Goal: Information Seeking & Learning: Learn about a topic

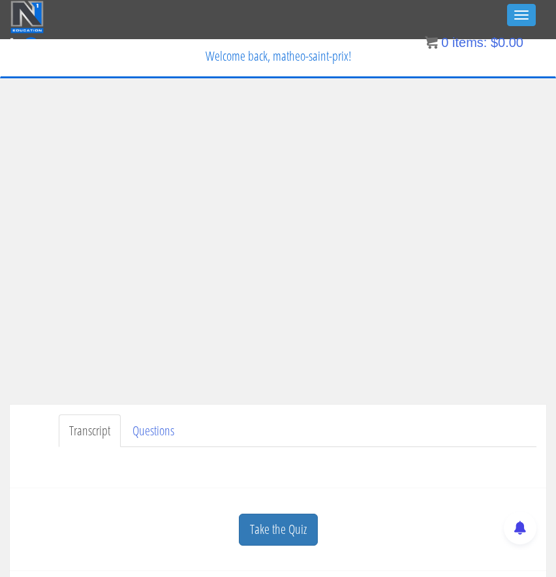
click at [431, 441] on ul "Transcript Questions" at bounding box center [298, 430] width 478 height 33
click at [256, 522] on link "Take the Quiz" at bounding box center [278, 530] width 79 height 32
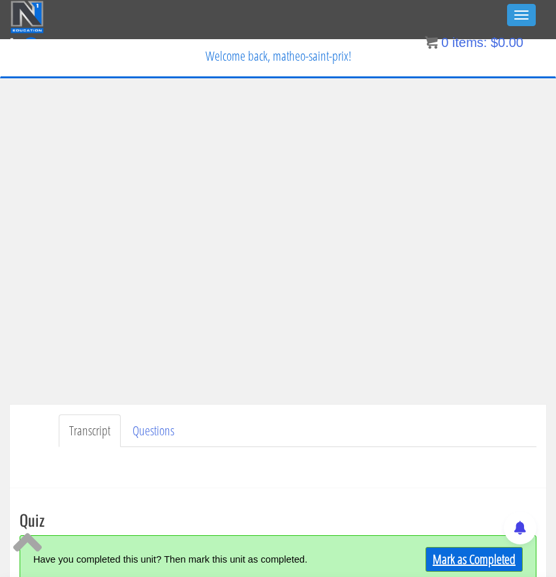
click at [455, 558] on link "Mark as Completed" at bounding box center [474, 559] width 97 height 25
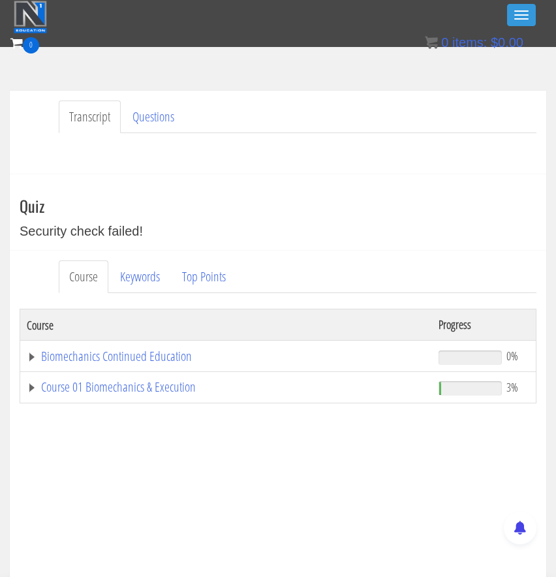
scroll to position [267, 0]
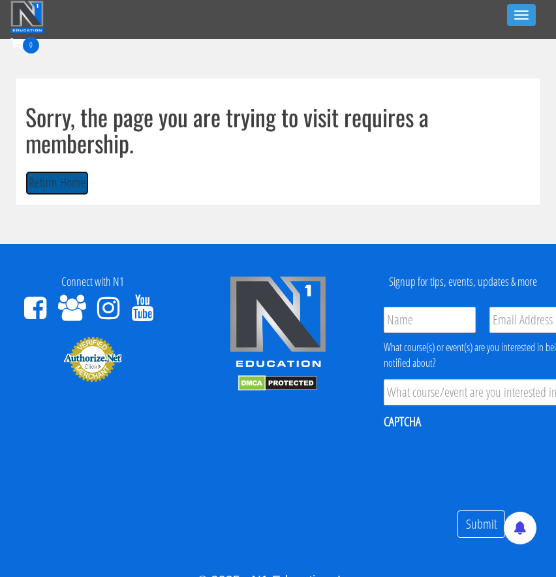
click at [67, 176] on button "Return Home" at bounding box center [56, 183] width 63 height 24
click at [529, 11] on button "Toggle navigation" at bounding box center [521, 15] width 29 height 22
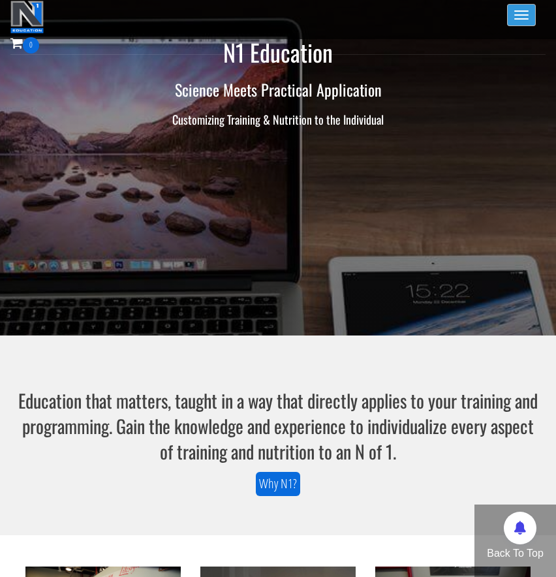
click at [518, 18] on span "button" at bounding box center [521, 18] width 14 height 1
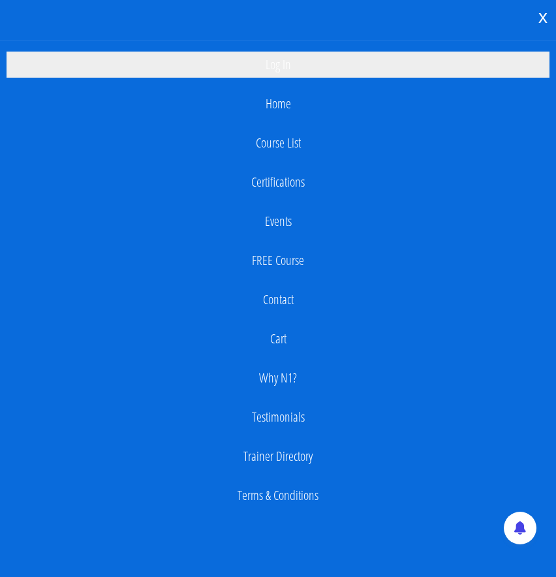
click at [298, 53] on link "Log In" at bounding box center [278, 65] width 543 height 26
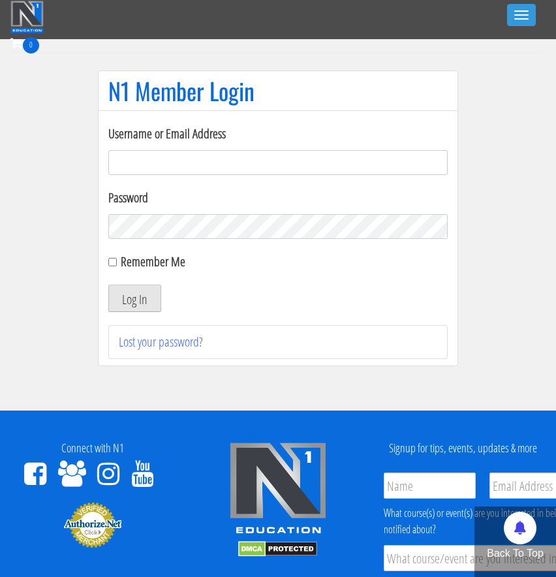
type input "[EMAIL_ADDRESS][DOMAIN_NAME]"
click at [133, 303] on button "Log In" at bounding box center [134, 298] width 53 height 27
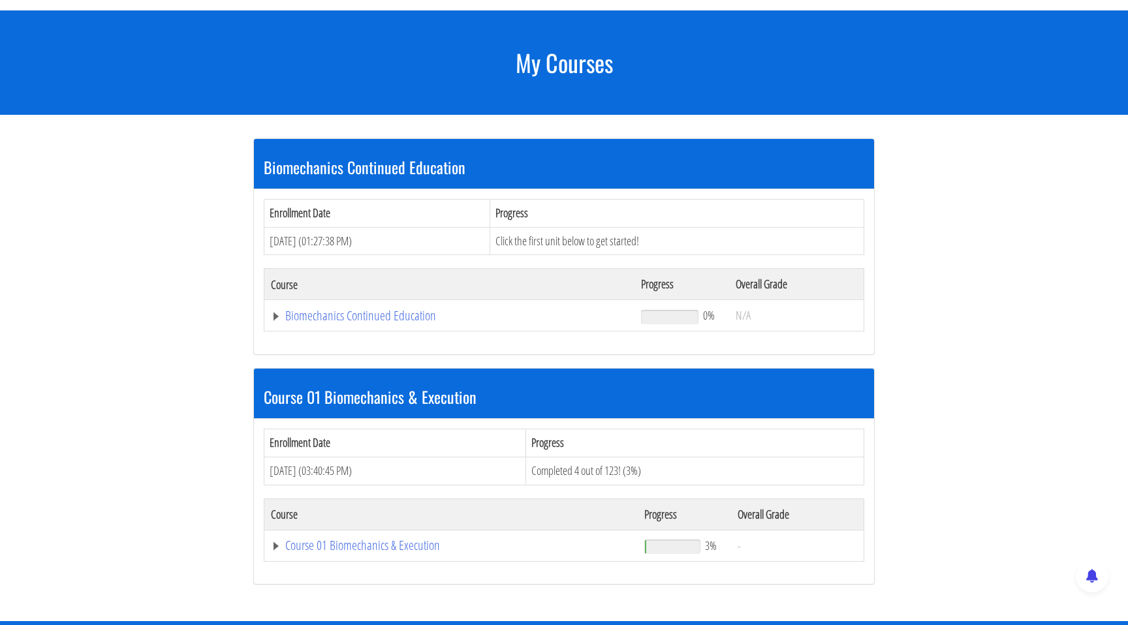
scroll to position [178, 0]
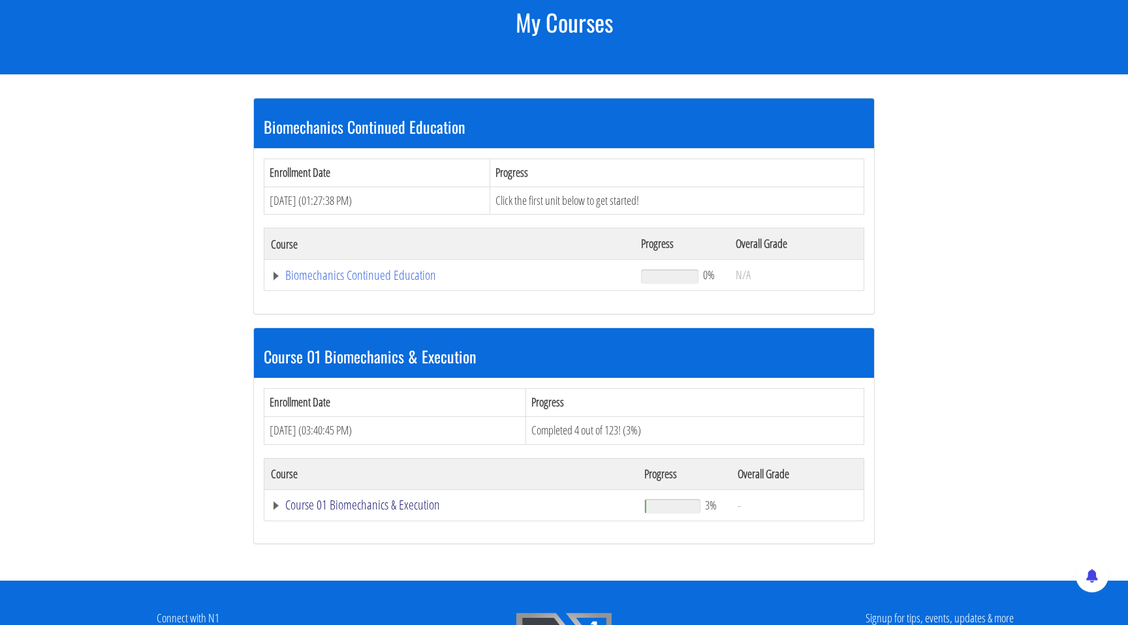
click at [342, 282] on link "Course 01 Biomechanics & Execution" at bounding box center [449, 275] width 357 height 13
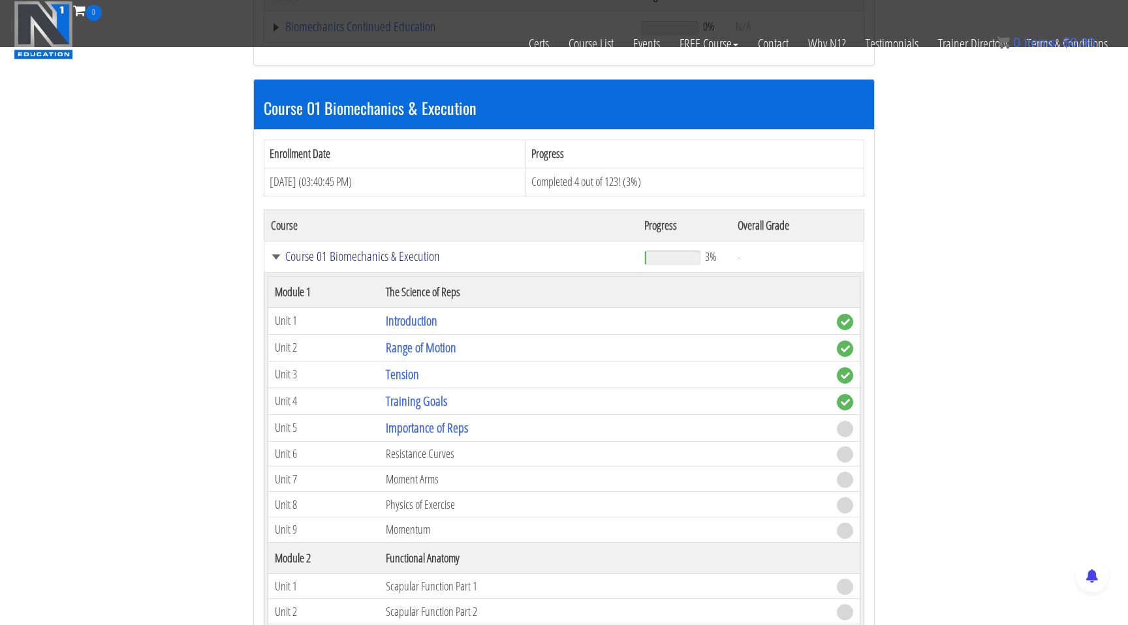
scroll to position [373, 0]
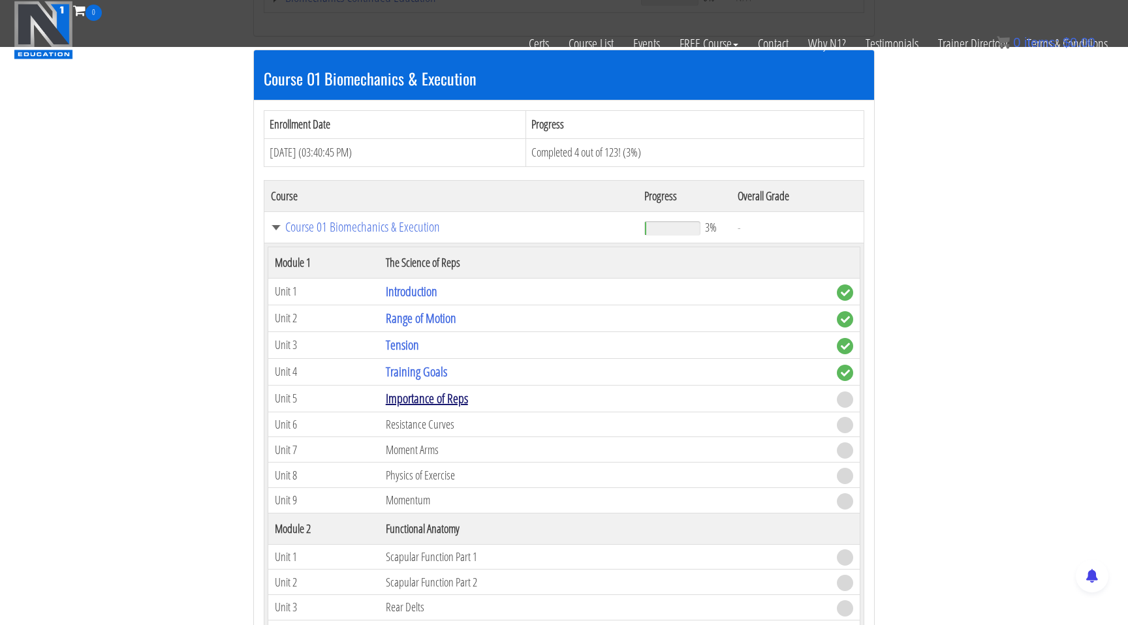
click at [424, 400] on link "Importance of Reps" at bounding box center [427, 399] width 82 height 18
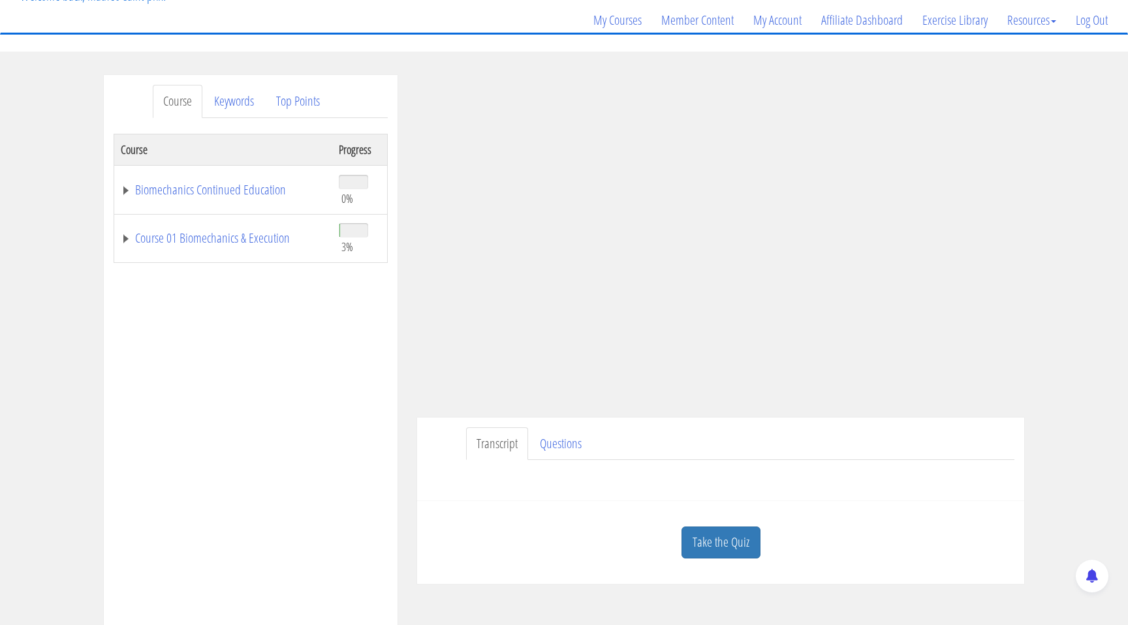
scroll to position [139, 0]
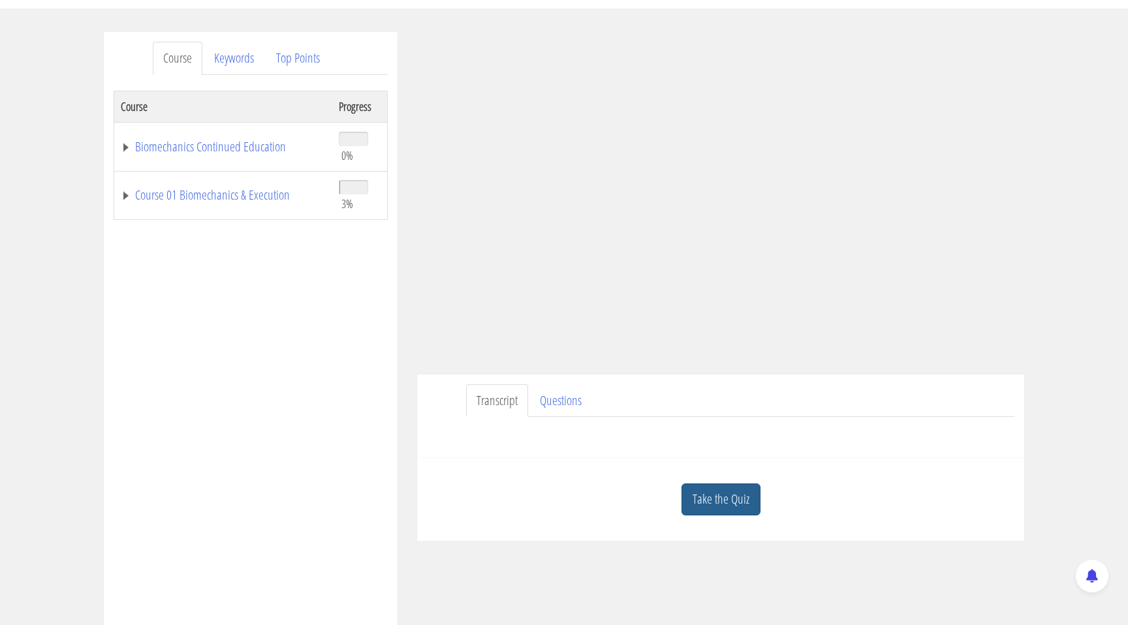
click at [711, 493] on link "Take the Quiz" at bounding box center [720, 500] width 79 height 32
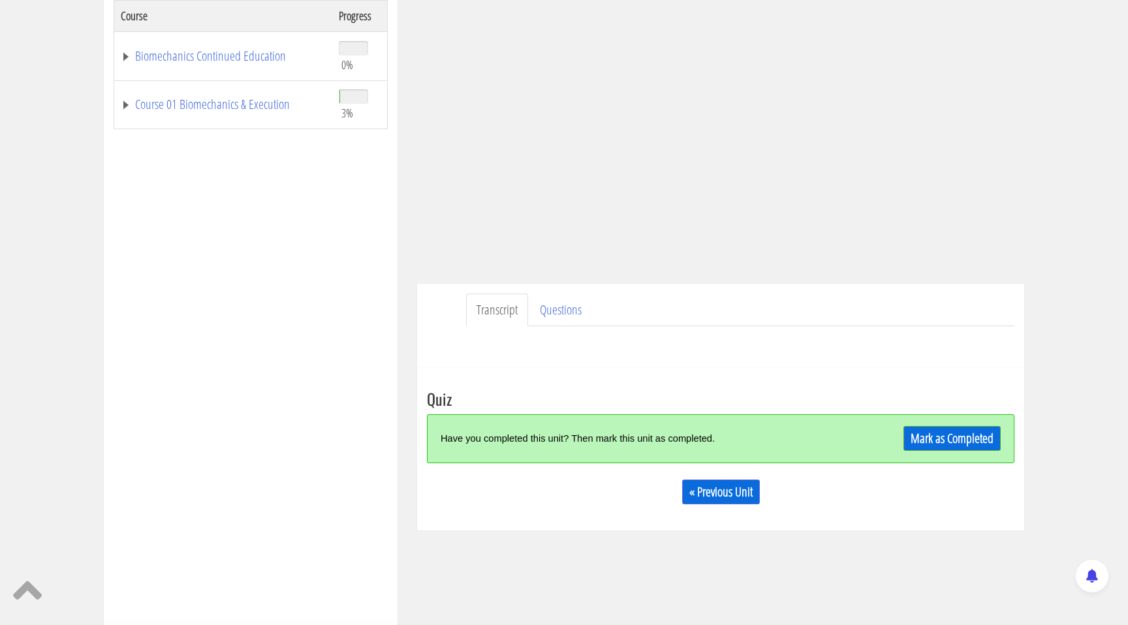
scroll to position [243, 0]
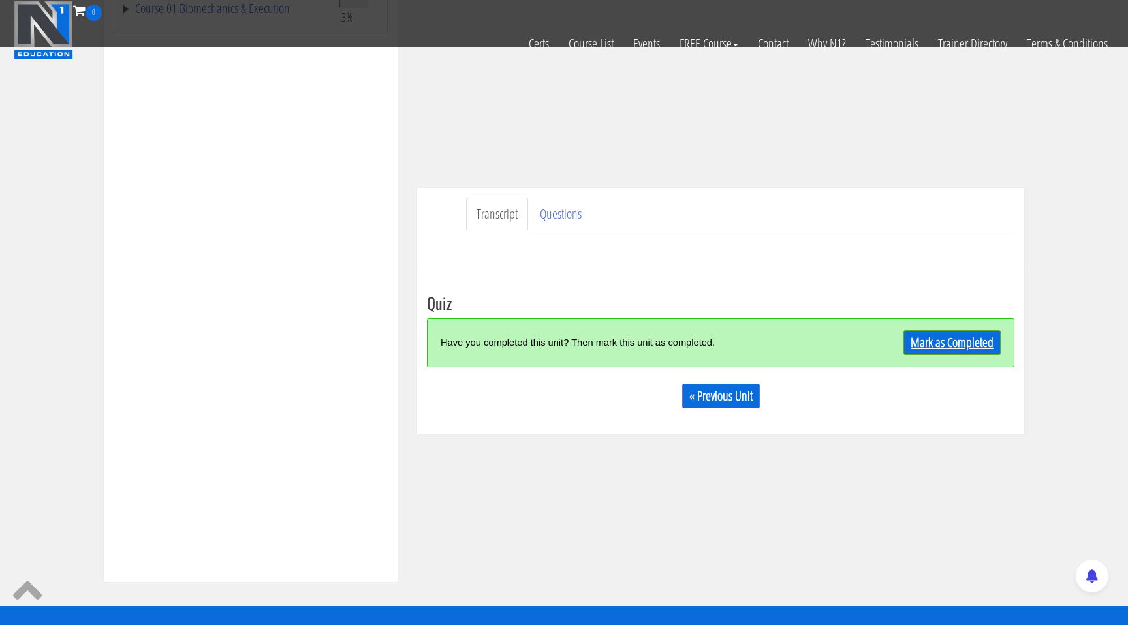
click at [918, 340] on link "Mark as Completed" at bounding box center [951, 342] width 97 height 25
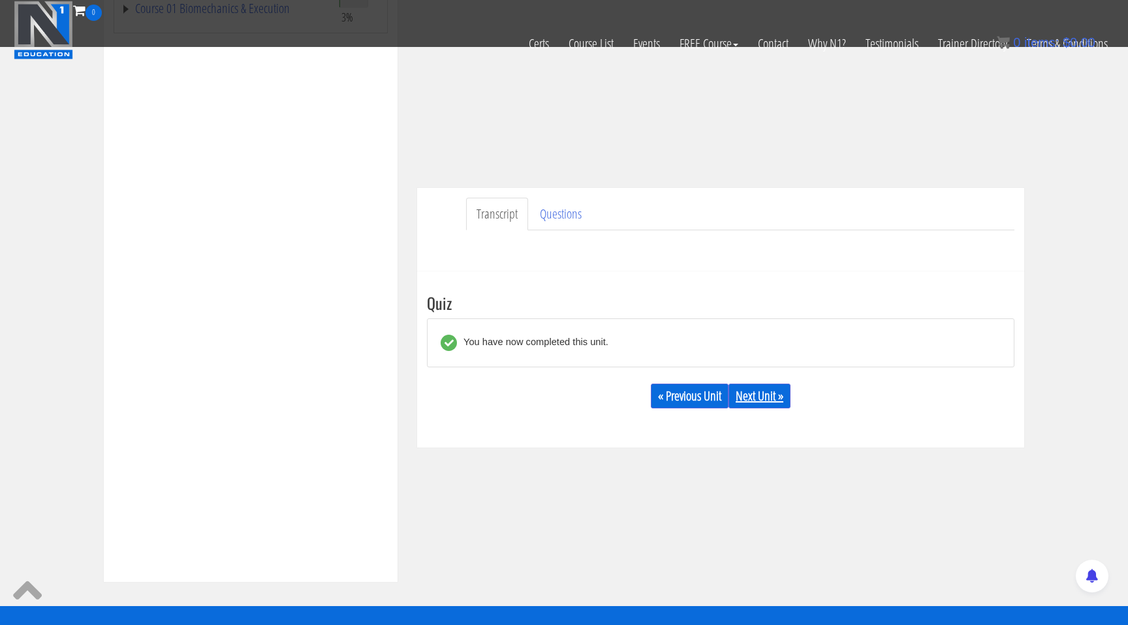
click at [748, 393] on link "Next Unit »" at bounding box center [759, 396] width 62 height 25
